Goal: Find specific fact: Find specific fact

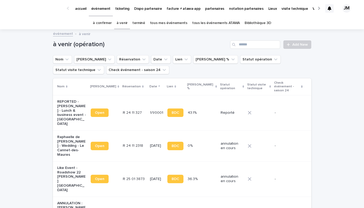
click at [101, 24] on link "à confirmer" at bounding box center [102, 23] width 19 height 12
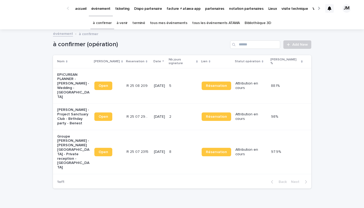
click at [219, 26] on link "tous les événements ATAWA" at bounding box center [216, 23] width 48 height 12
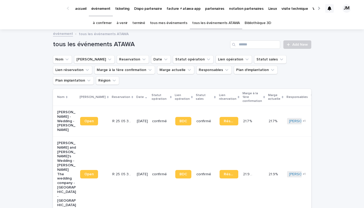
click at [257, 54] on div "tous les événements ATAWA Add New" at bounding box center [182, 42] width 258 height 25
click at [253, 43] on input "Search" at bounding box center [255, 44] width 50 height 8
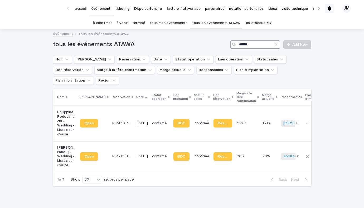
type input "******"
click at [140, 119] on div "[DATE]" at bounding box center [142, 123] width 11 height 9
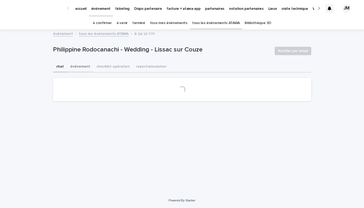
click at [78, 65] on button "événement" at bounding box center [80, 66] width 26 height 11
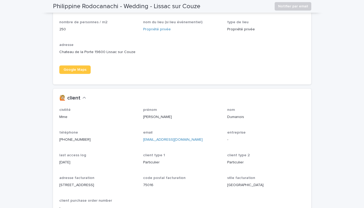
scroll to position [462, 0]
drag, startPoint x: 101, startPoint y: 145, endPoint x: 55, endPoint y: 141, distance: 46.1
click at [55, 141] on div "civilité Mme prénom [PERSON_NAME] nom [PERSON_NAME] téléphone [PHONE_NUMBER] em…" at bounding box center [182, 164] width 258 height 113
copy link "[PHONE_NUMBER]"
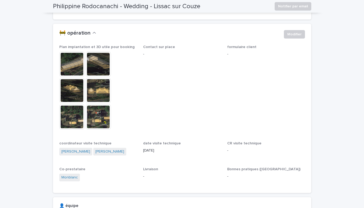
scroll to position [0, 0]
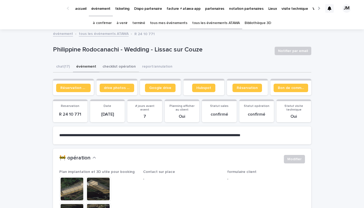
click at [116, 70] on button "checklist opération" at bounding box center [119, 66] width 40 height 11
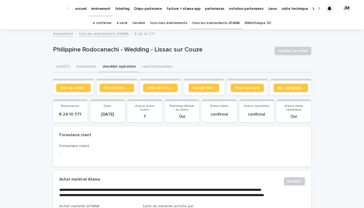
click at [285, 88] on span "Bon de livraison" at bounding box center [291, 88] width 26 height 4
